Goal: Task Accomplishment & Management: Use online tool/utility

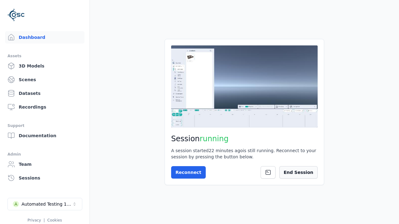
click at [305, 172] on button "End Session" at bounding box center [298, 172] width 38 height 12
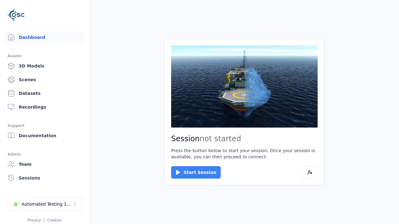
click at [185, 168] on button "Start Session" at bounding box center [196, 172] width 50 height 12
